Goal: Task Accomplishment & Management: Use online tool/utility

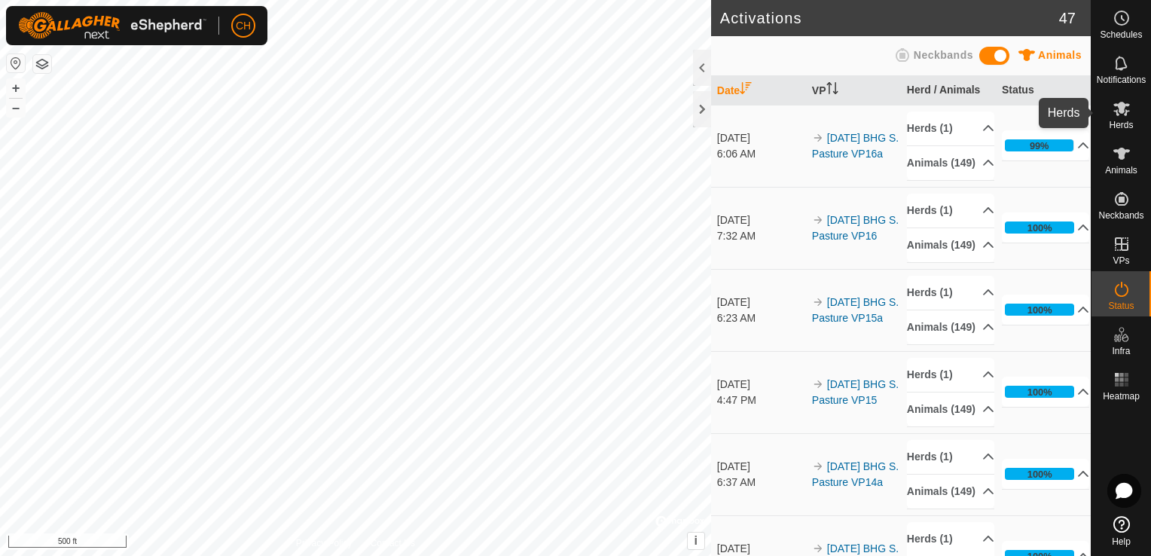
click at [1118, 115] on icon at bounding box center [1122, 109] width 17 height 14
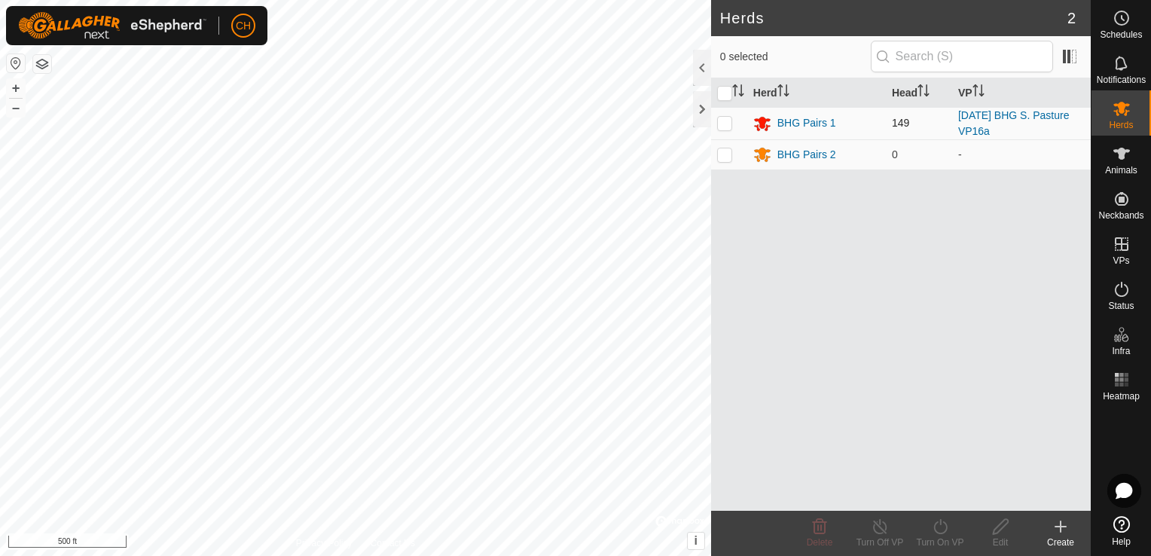
click at [728, 123] on p-checkbox at bounding box center [724, 123] width 15 height 12
checkbox input "true"
click at [942, 529] on icon at bounding box center [940, 527] width 19 height 18
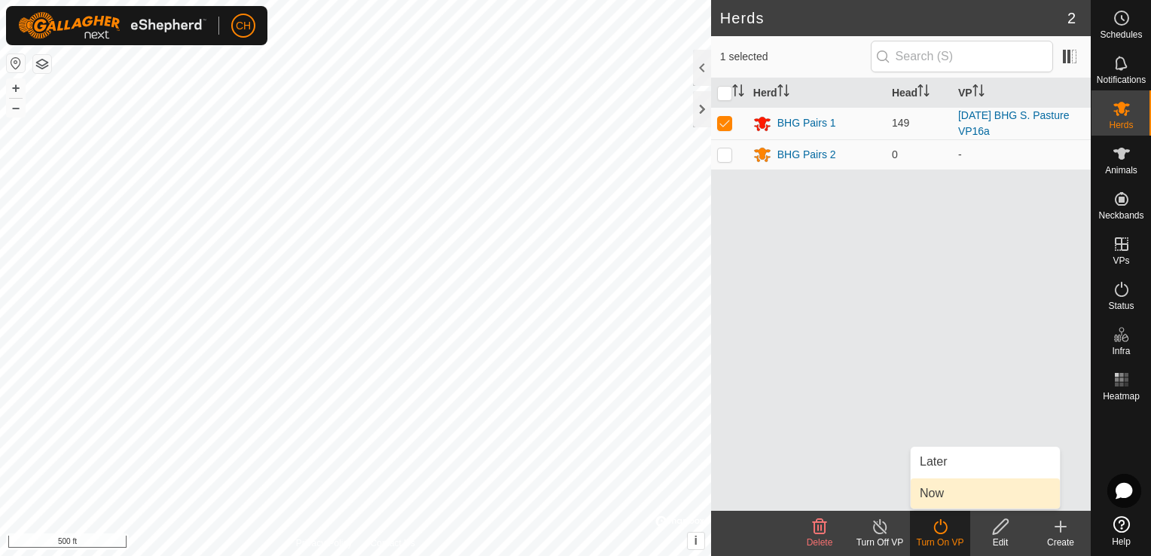
click at [951, 499] on link "Now" at bounding box center [985, 494] width 149 height 30
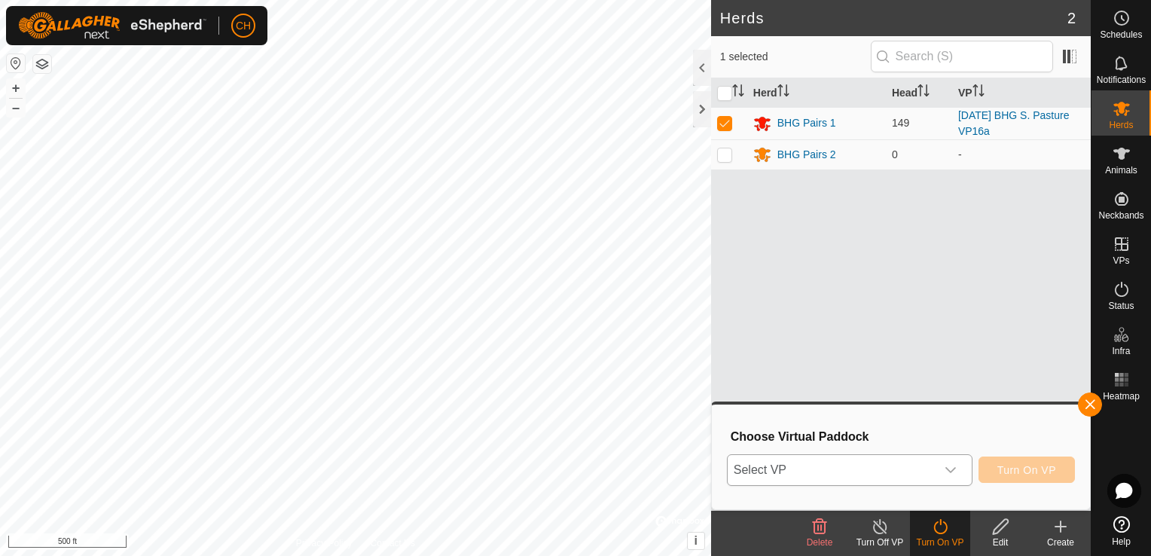
click at [951, 466] on icon "dropdown trigger" at bounding box center [951, 470] width 12 height 12
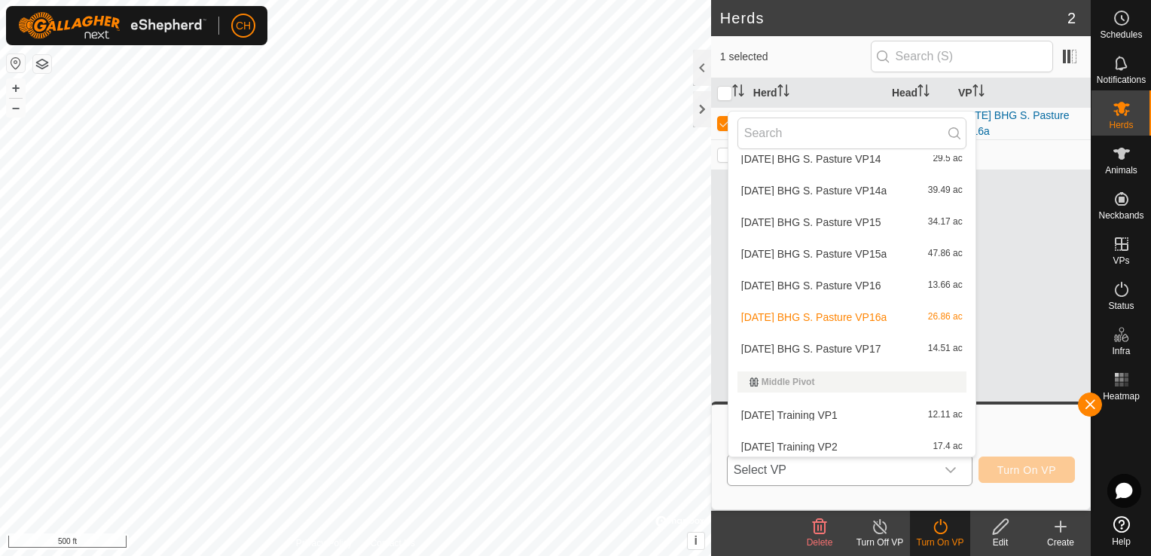
scroll to position [811, 0]
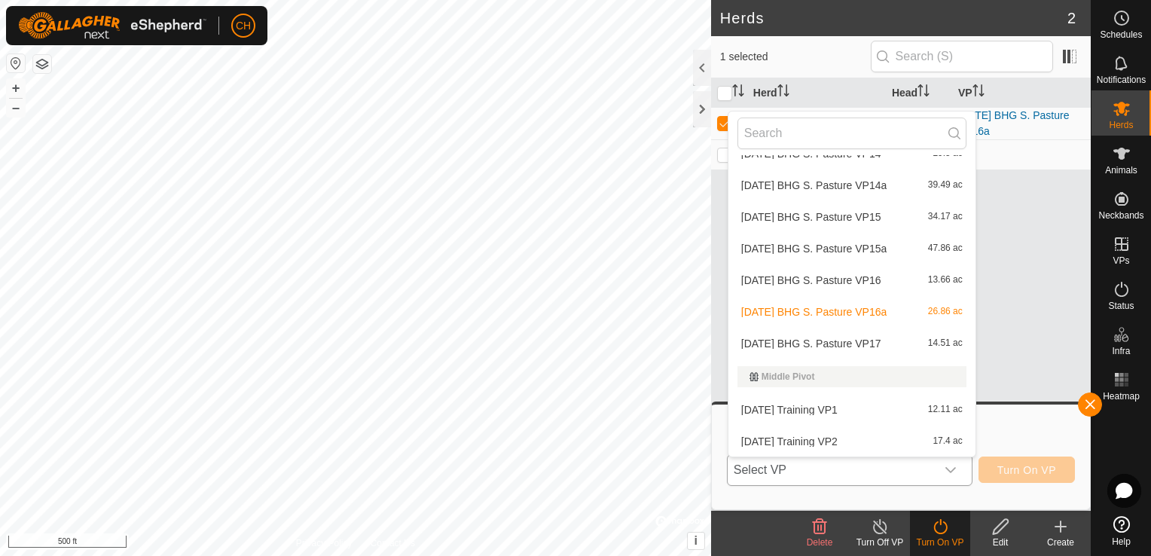
click at [879, 345] on li "2025-08-19 BHG S. Pasture VP17 14.51 ac" at bounding box center [852, 344] width 247 height 30
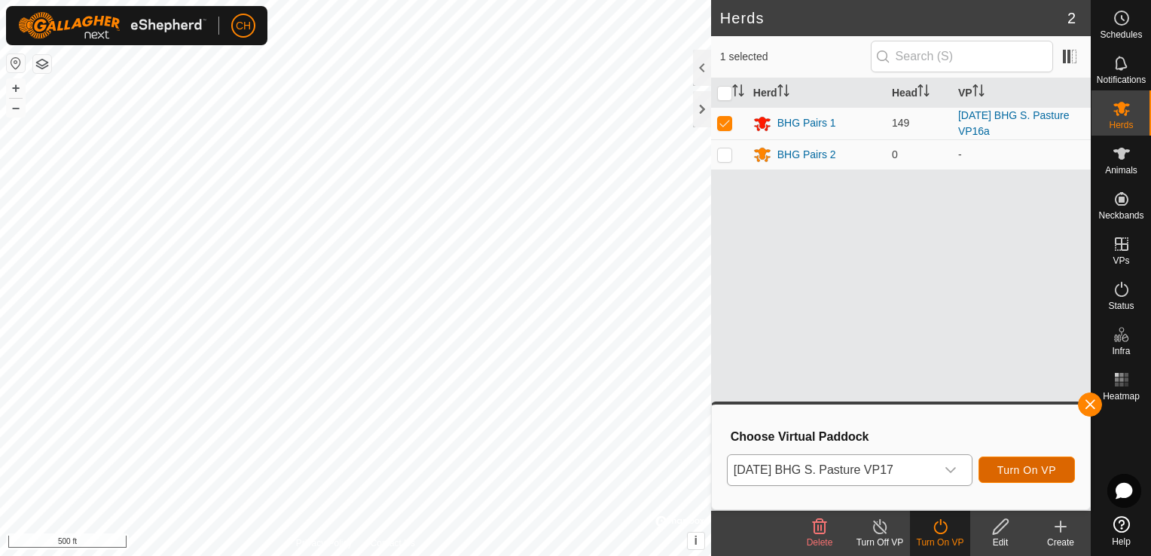
click at [1049, 465] on span "Turn On VP" at bounding box center [1027, 470] width 59 height 12
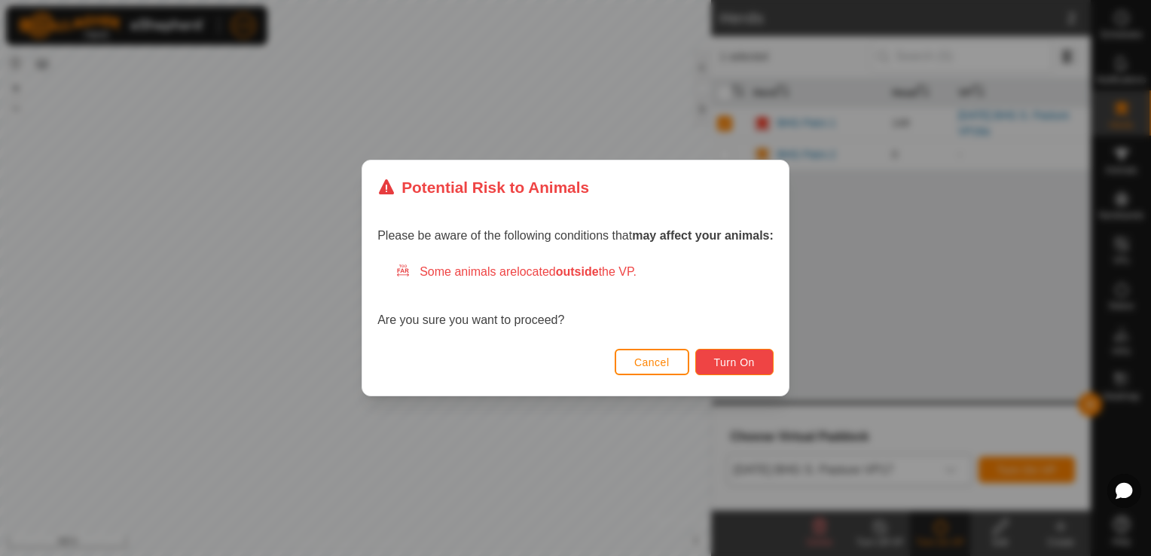
click at [761, 365] on button "Turn On" at bounding box center [735, 362] width 78 height 26
